Goal: Navigation & Orientation: Find specific page/section

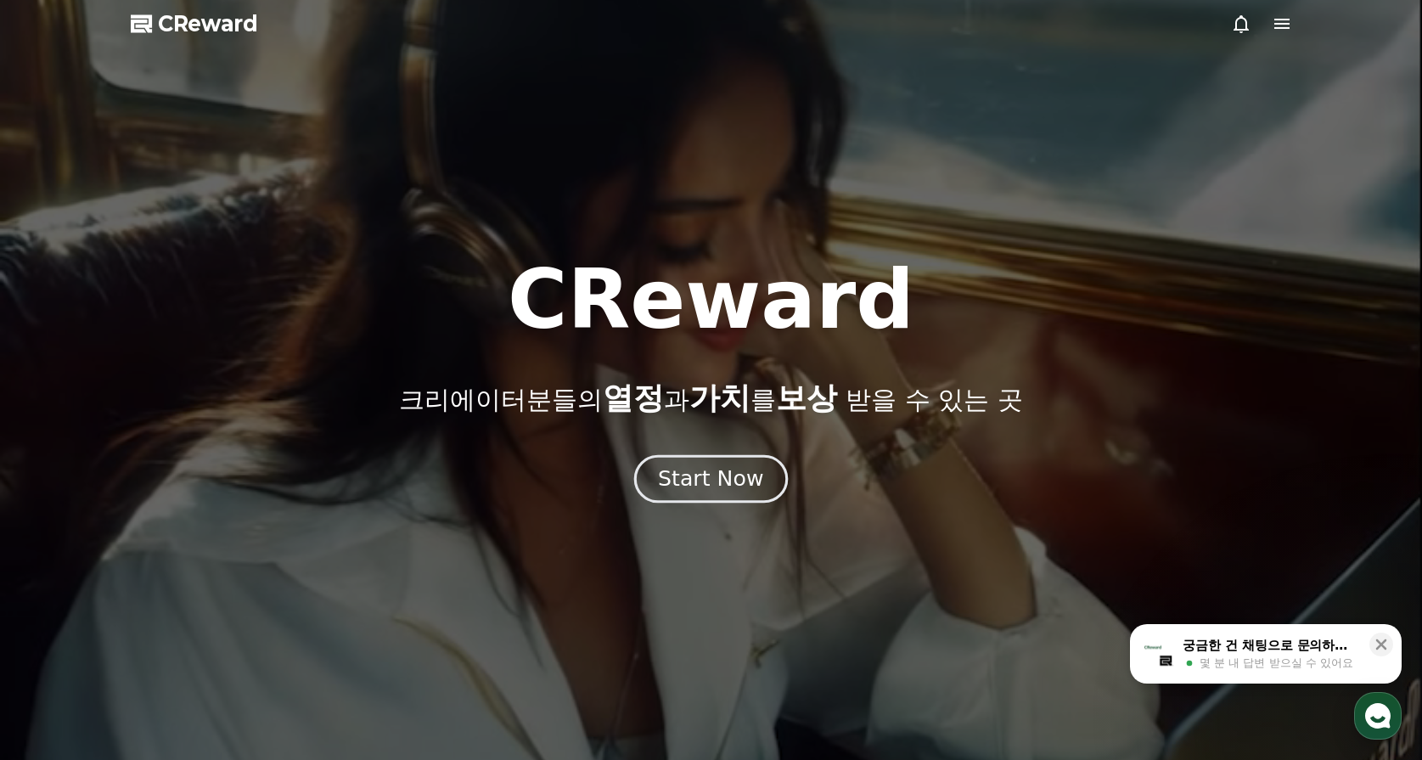
click at [776, 473] on link "Start Now" at bounding box center [711, 481] width 147 height 16
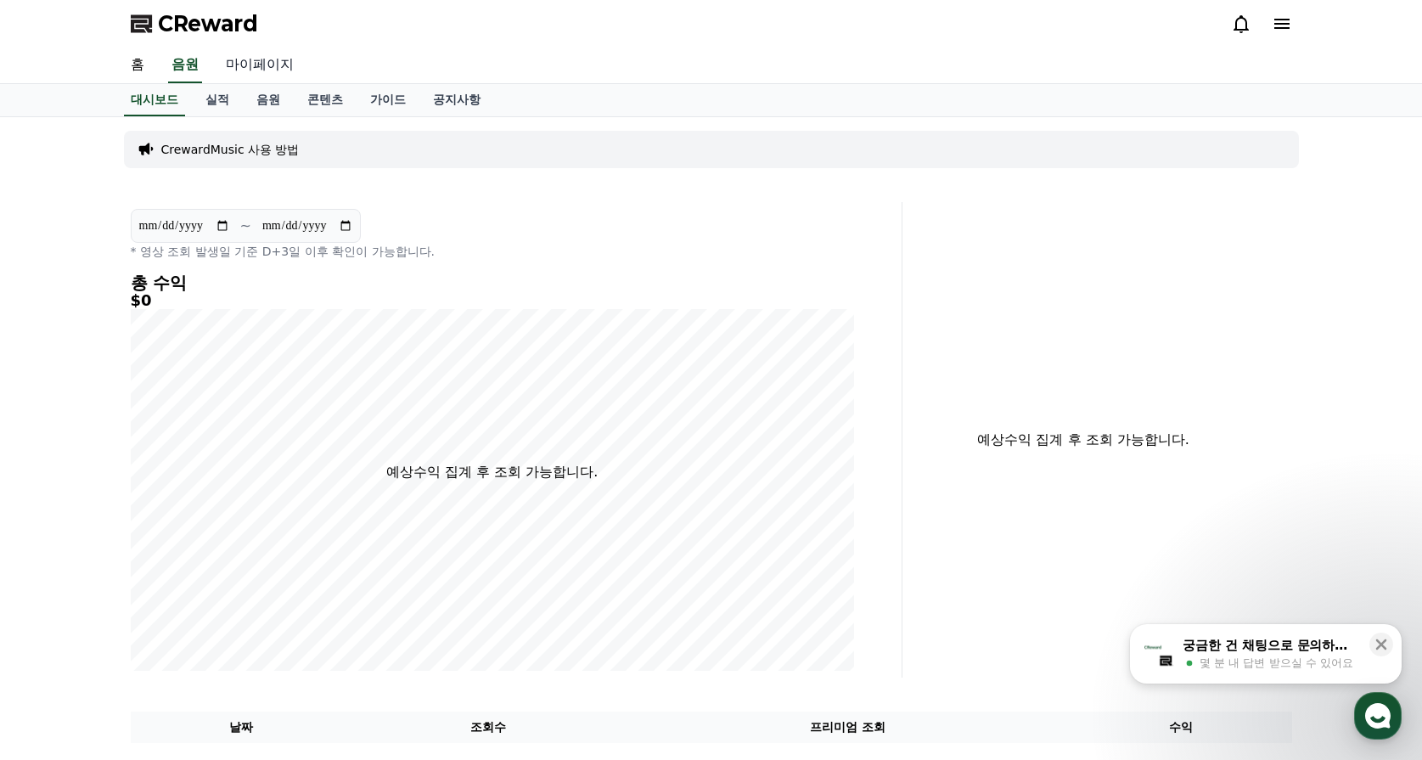
click at [253, 63] on link "마이페이지" at bounding box center [259, 66] width 95 height 36
select select "**********"
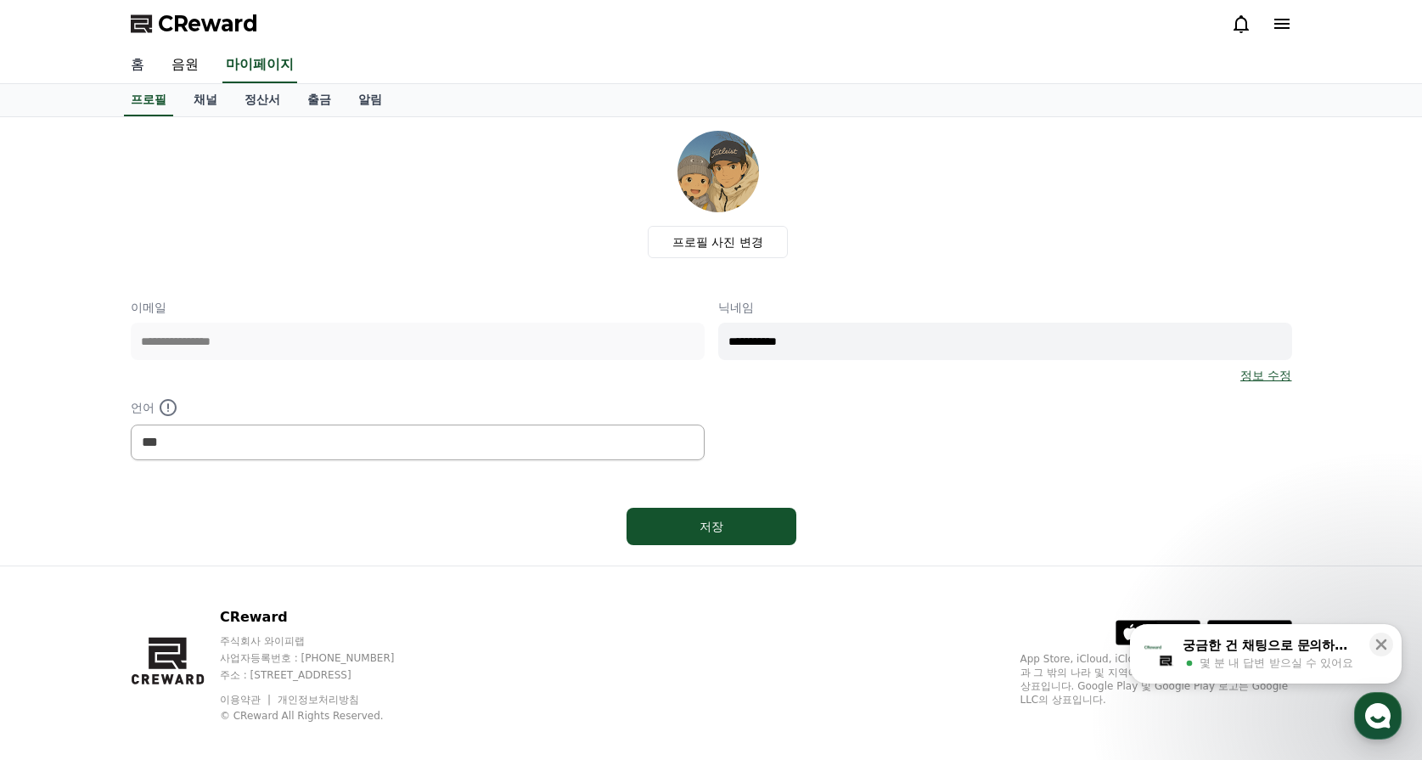
click at [140, 61] on link "홈" at bounding box center [137, 66] width 41 height 36
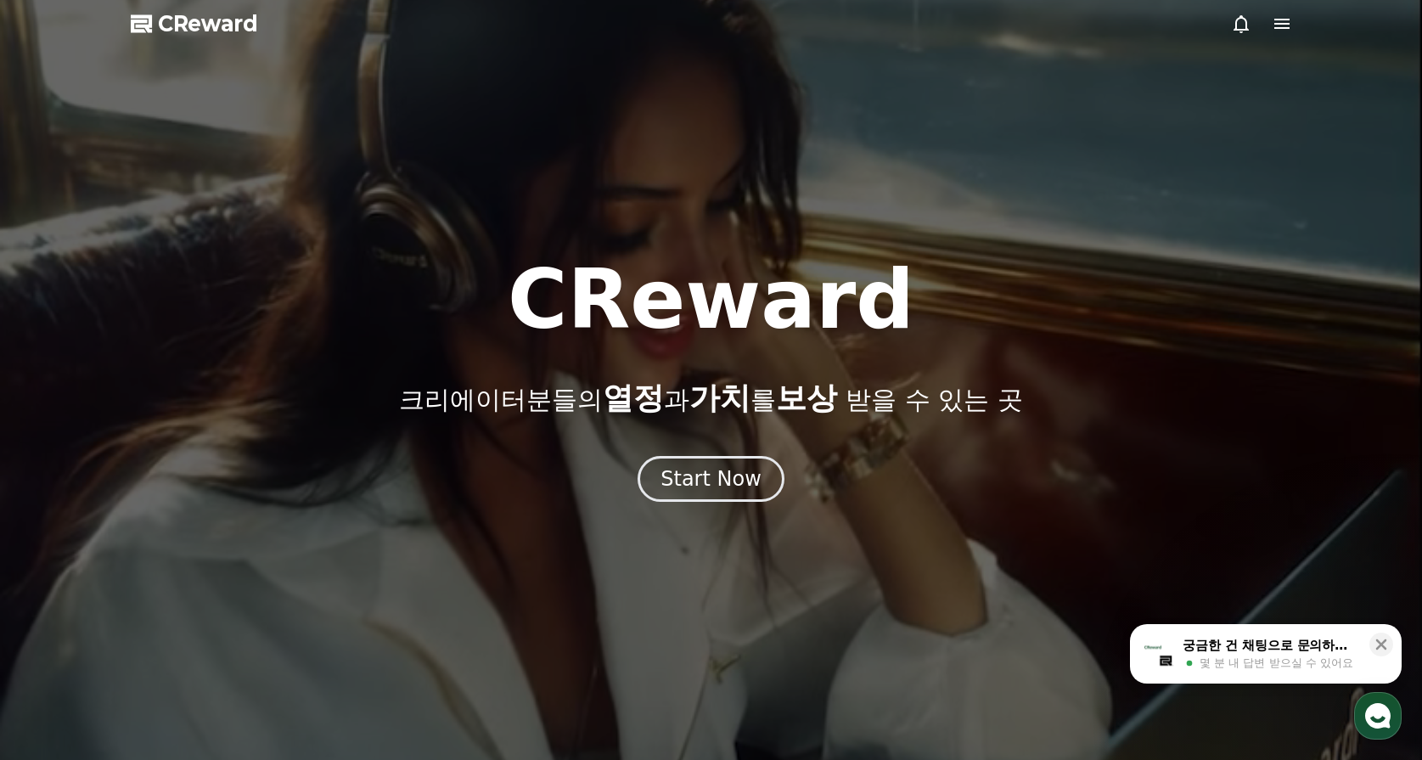
click at [1284, 26] on icon at bounding box center [1282, 24] width 20 height 20
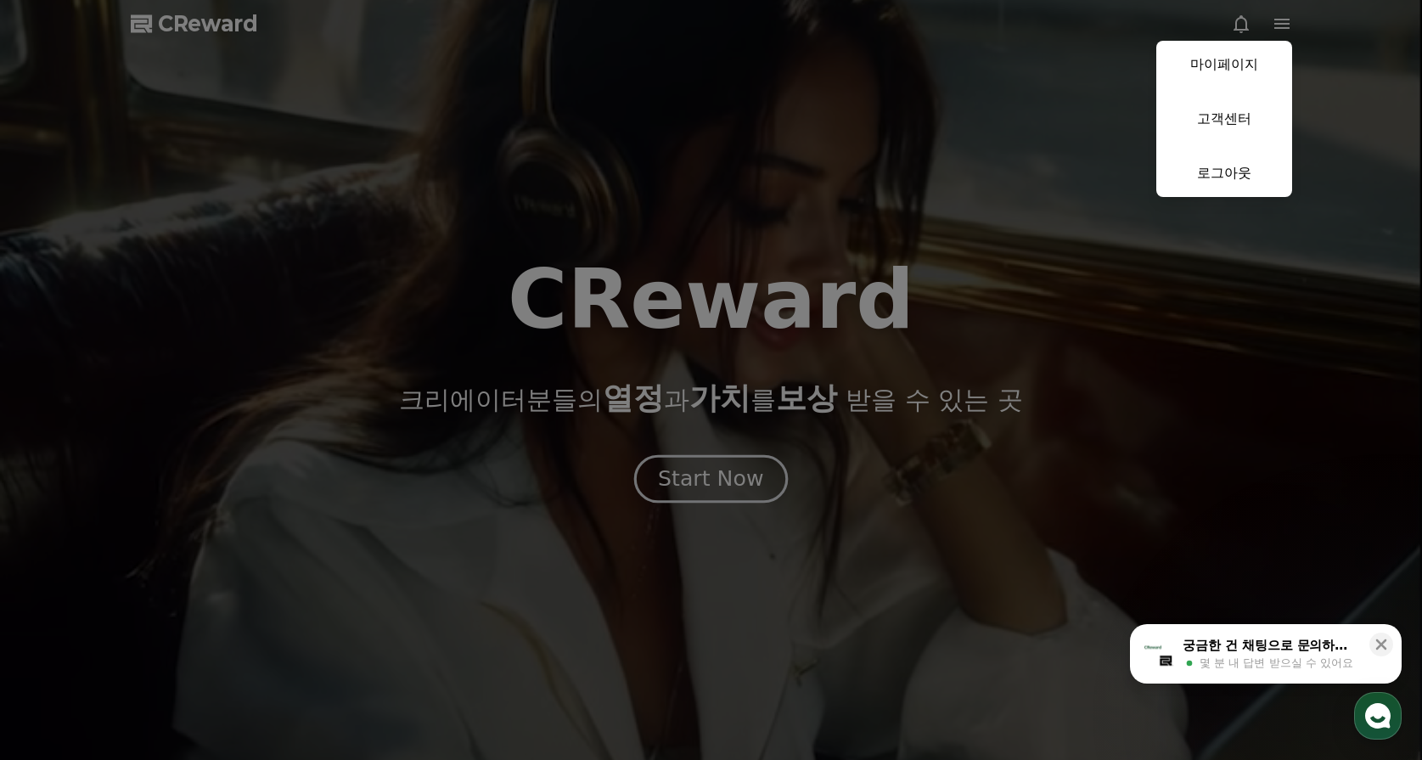
drag, startPoint x: 740, startPoint y: 493, endPoint x: 737, endPoint y: 484, distance: 8.9
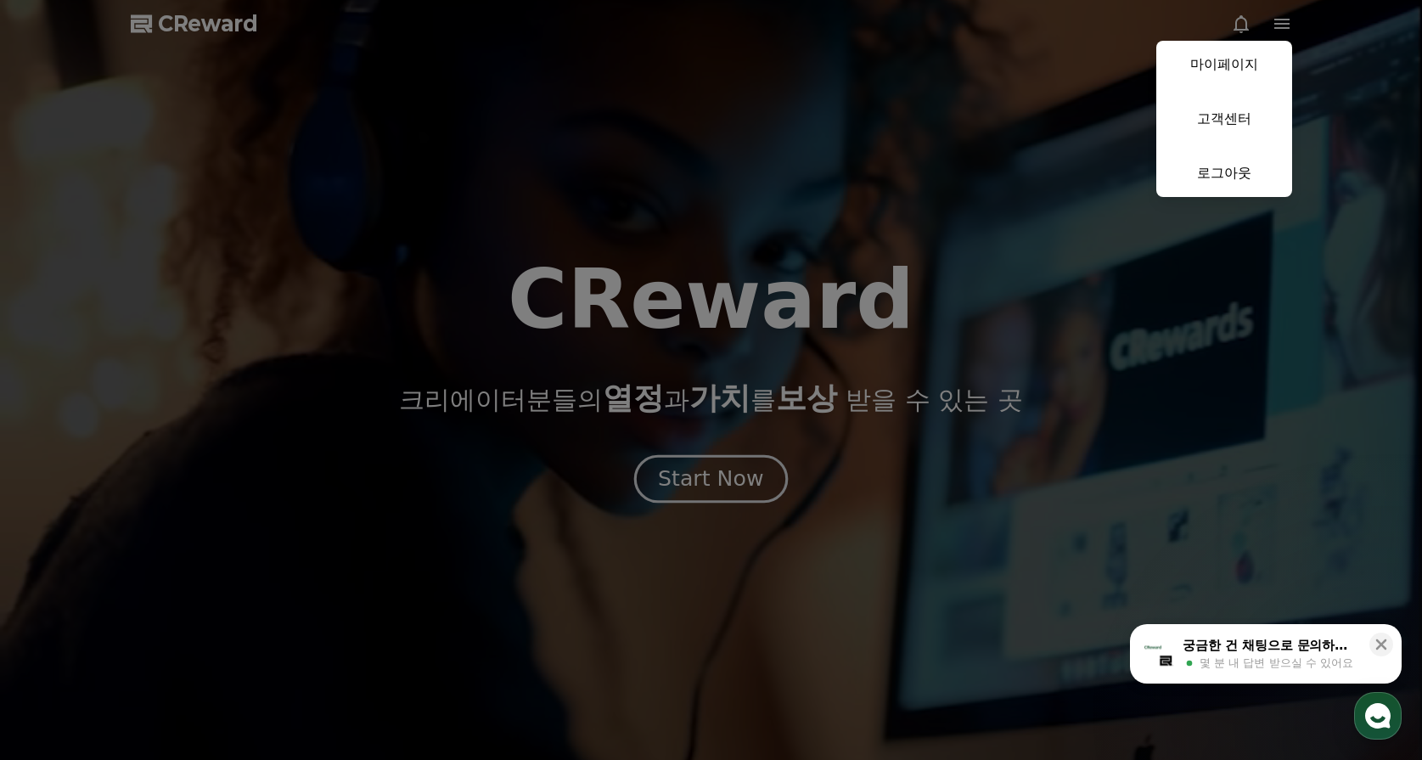
click at [740, 492] on button "close" at bounding box center [711, 380] width 1422 height 760
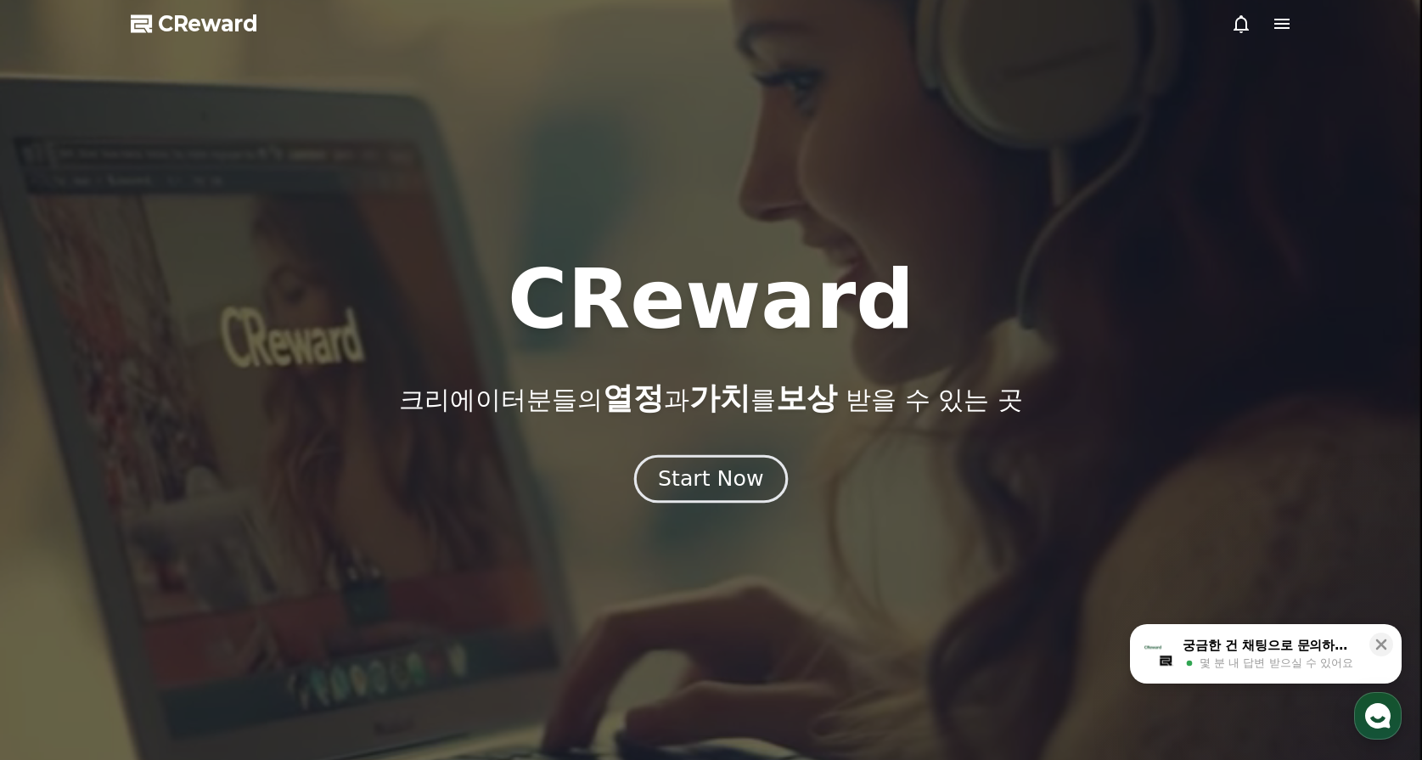
click at [736, 483] on div "Start Now" at bounding box center [710, 479] width 105 height 29
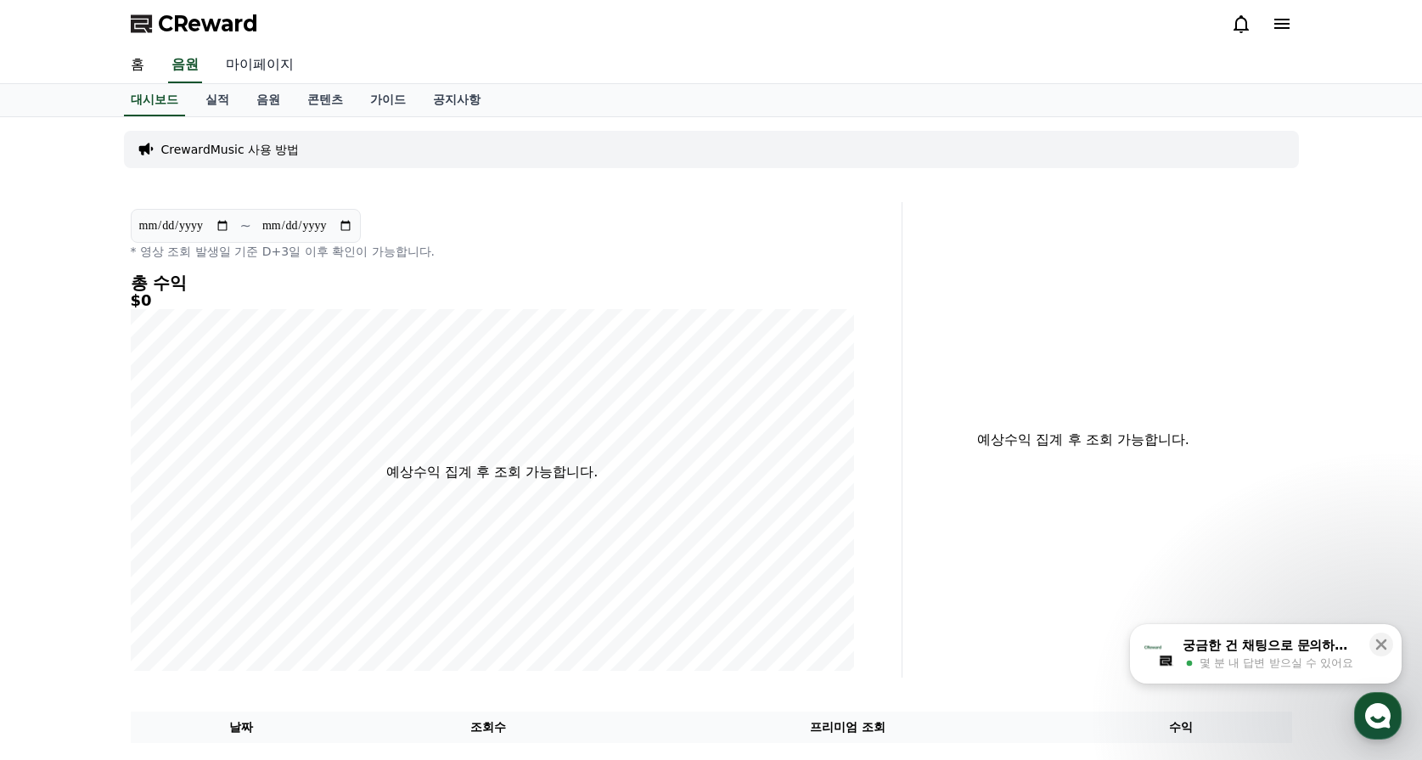
click at [262, 70] on link "마이페이지" at bounding box center [259, 66] width 95 height 36
select select "**********"
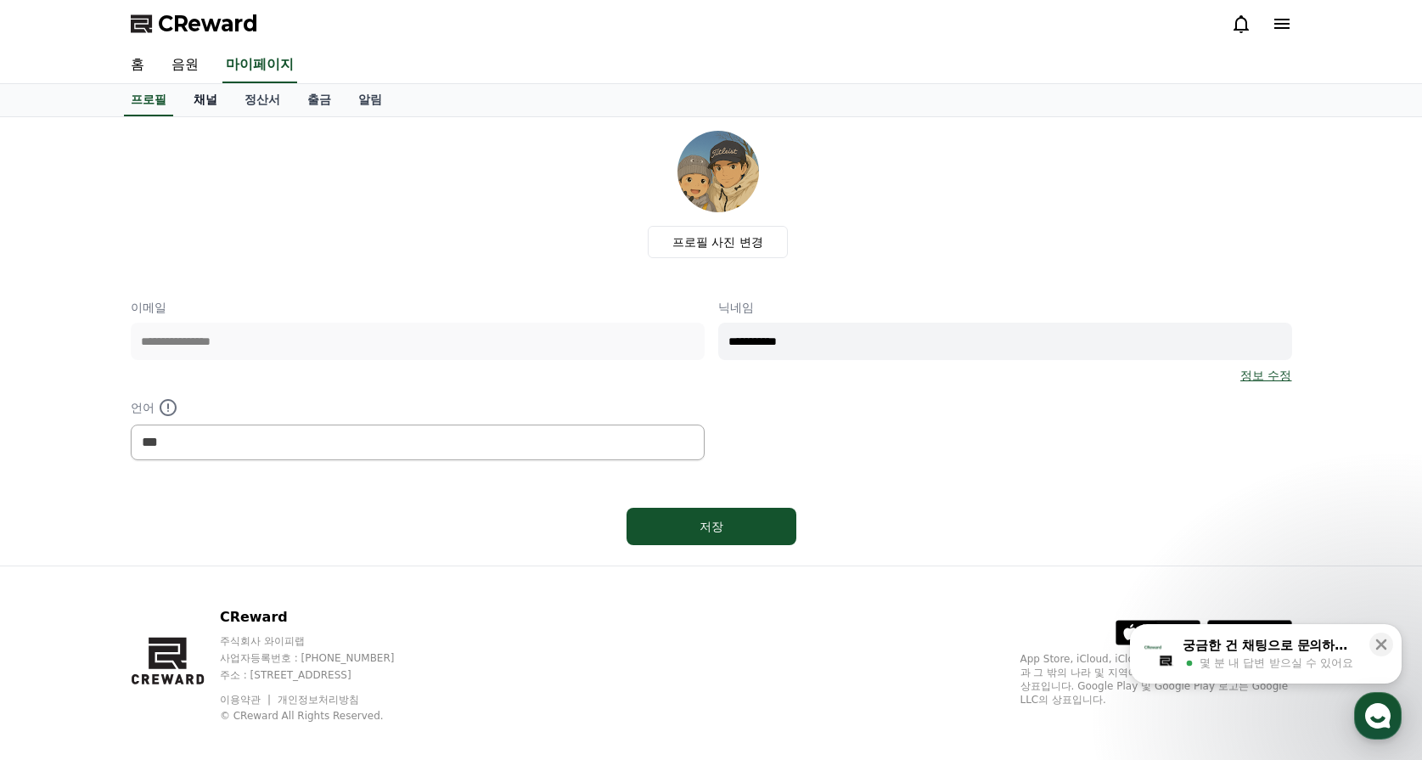
click at [189, 107] on link "채널" at bounding box center [205, 100] width 51 height 32
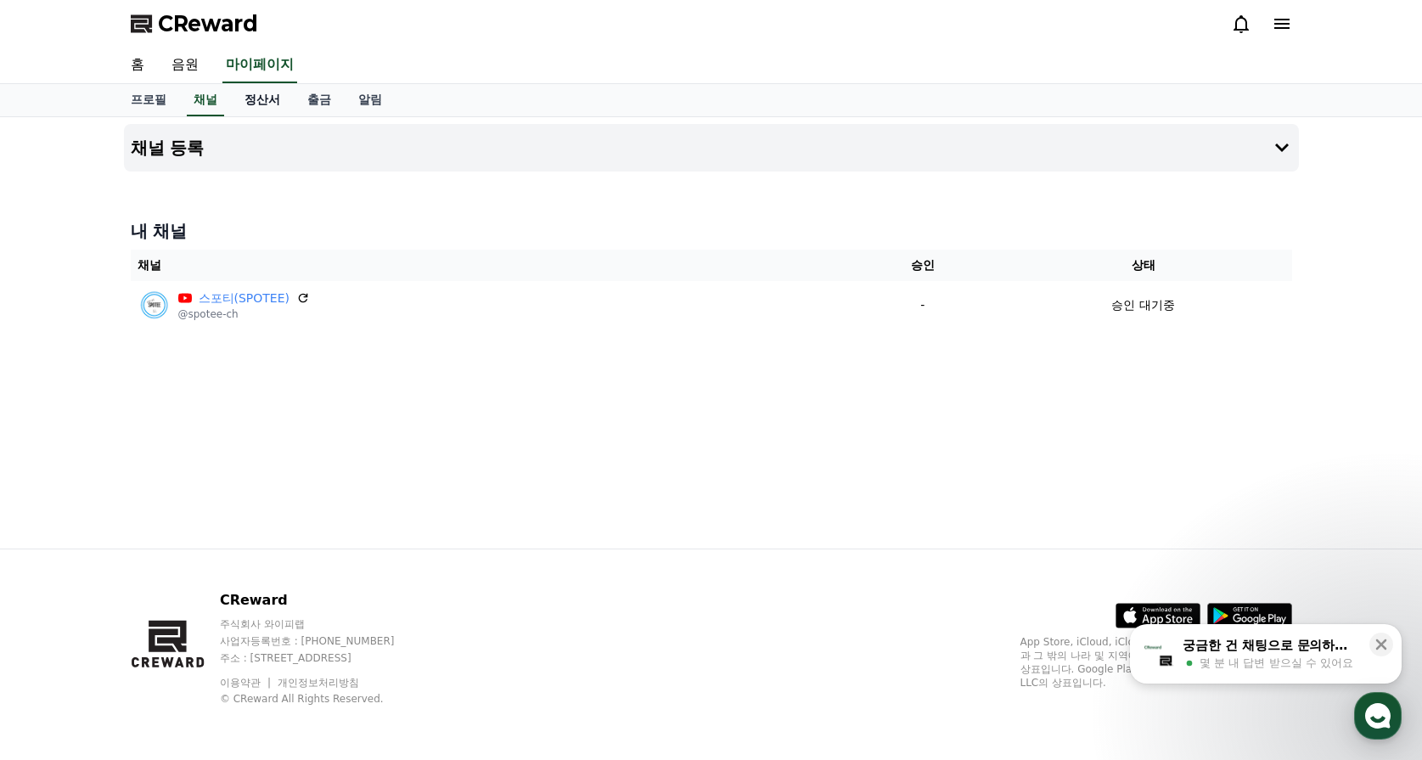
click at [257, 104] on link "정산서" at bounding box center [262, 100] width 63 height 32
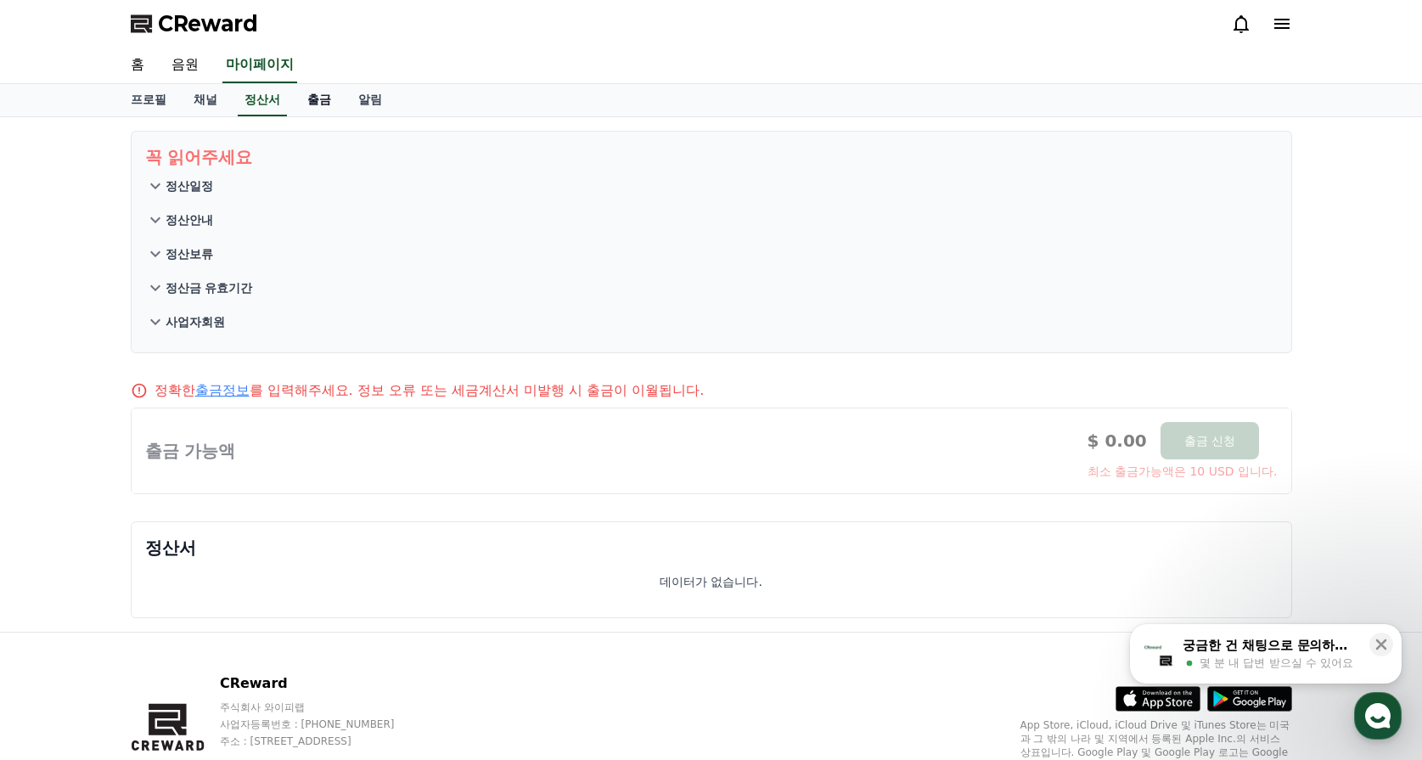
click at [323, 104] on link "출금" at bounding box center [319, 100] width 51 height 32
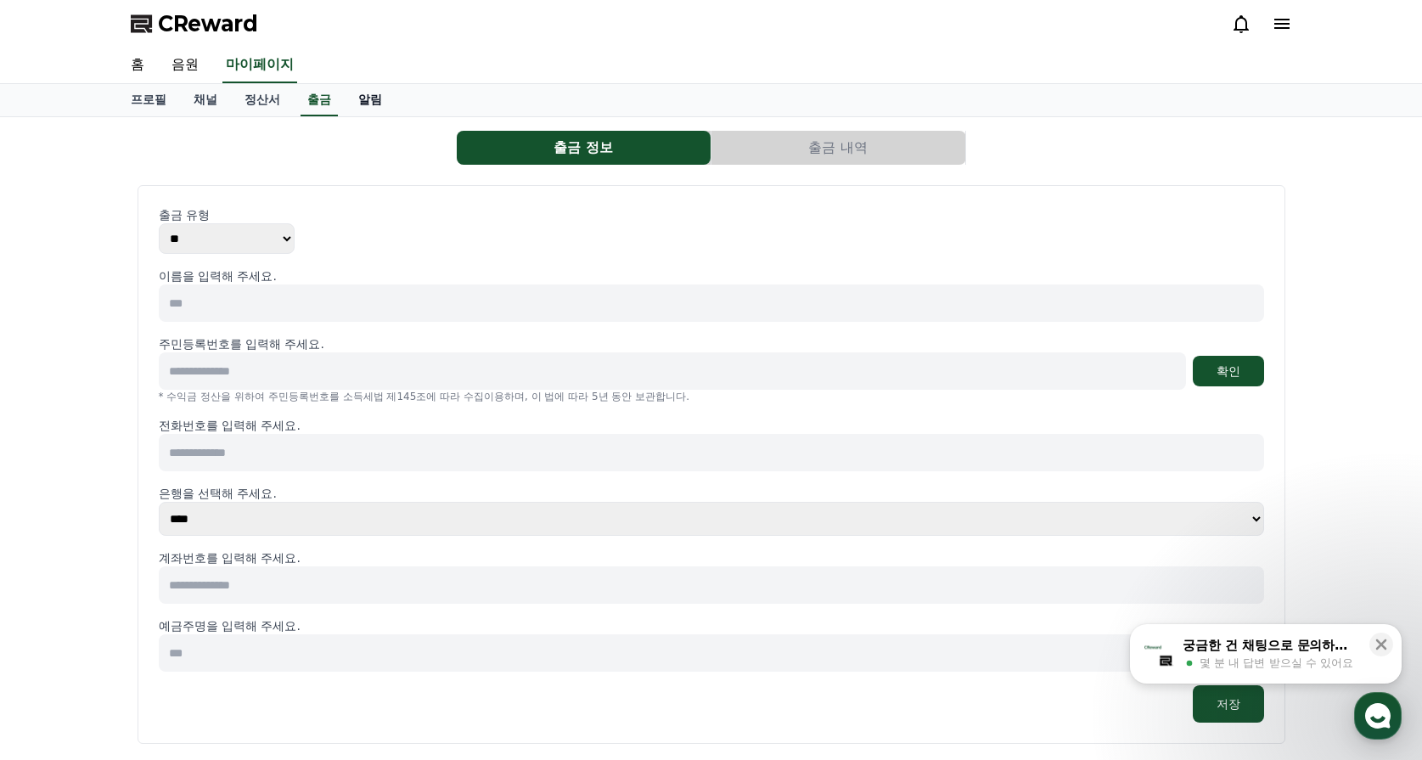
click at [347, 104] on link "알림" at bounding box center [370, 100] width 51 height 32
